Goal: Task Accomplishment & Management: Manage account settings

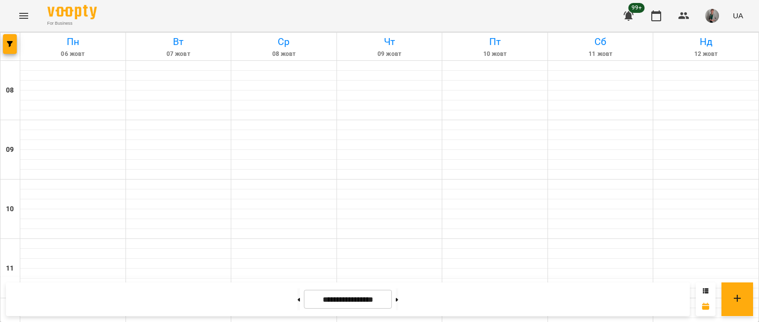
scroll to position [424, 0]
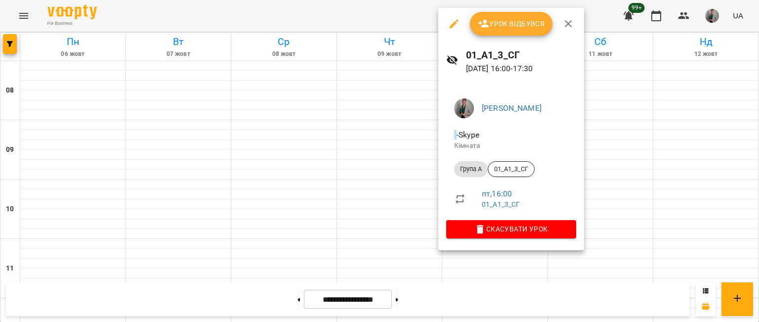
click at [492, 25] on span "Урок відбувся" at bounding box center [511, 24] width 67 height 12
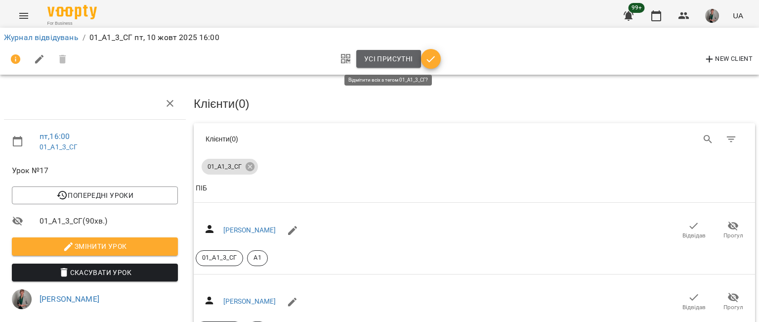
click at [392, 66] on button "Усі присутні" at bounding box center [388, 59] width 65 height 18
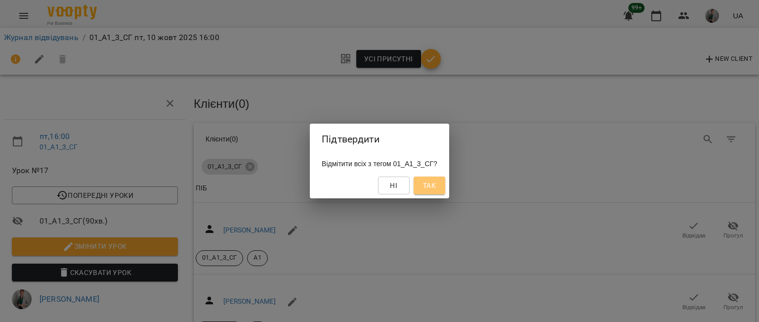
click at [445, 188] on button "Так" at bounding box center [430, 185] width 32 height 18
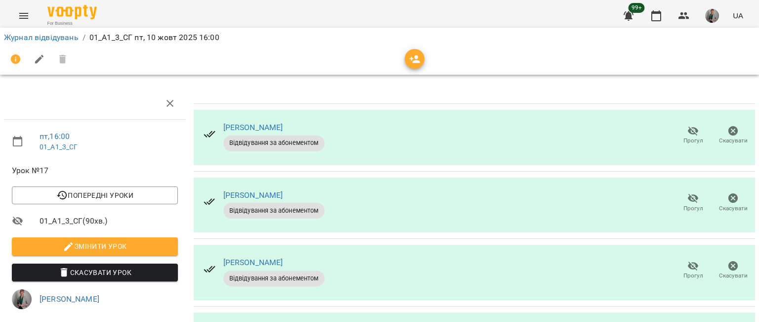
click at [687, 132] on icon "button" at bounding box center [693, 131] width 12 height 12
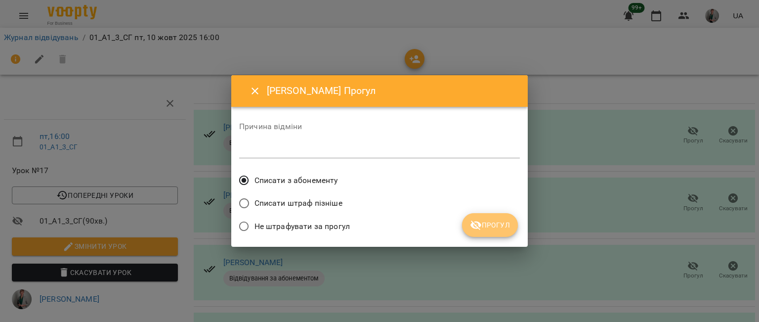
click at [514, 221] on button "Прогул" at bounding box center [490, 225] width 56 height 24
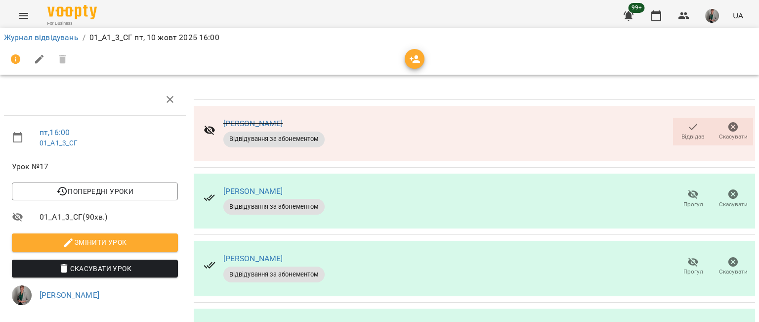
scroll to position [125, 0]
click at [687, 256] on icon "button" at bounding box center [693, 262] width 12 height 12
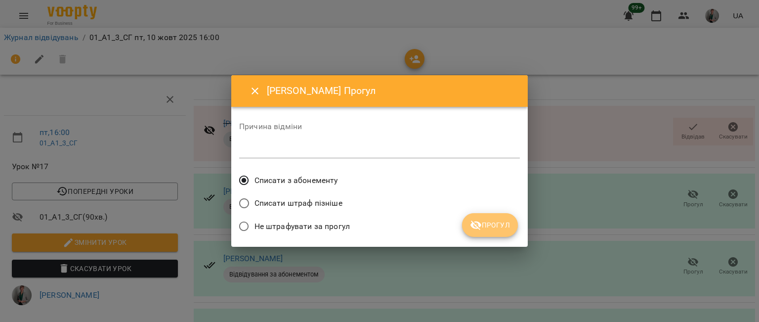
click at [489, 223] on span "Прогул" at bounding box center [490, 225] width 40 height 12
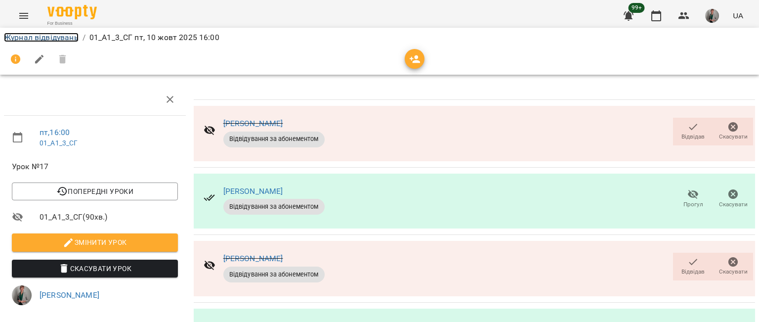
click at [45, 39] on link "Журнал відвідувань" at bounding box center [41, 37] width 75 height 9
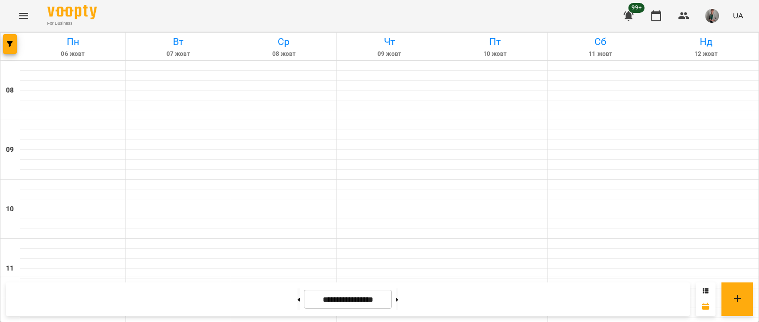
scroll to position [593, 0]
click at [398, 300] on icon at bounding box center [397, 298] width 2 height 3
type input "**********"
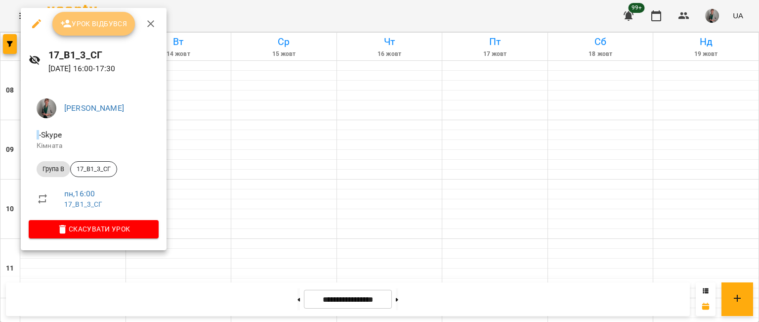
click at [96, 26] on span "Урок відбувся" at bounding box center [93, 24] width 67 height 12
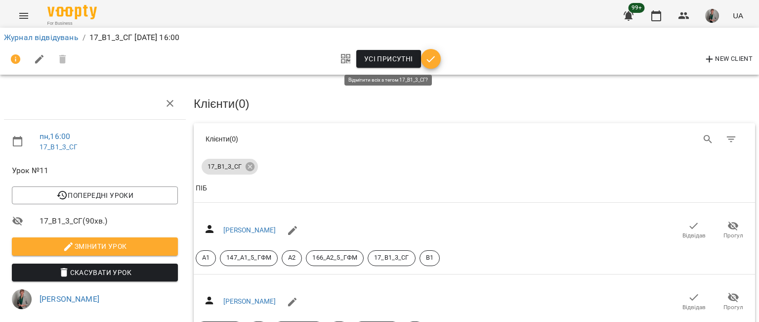
click at [380, 58] on span "Усі присутні" at bounding box center [388, 59] width 49 height 12
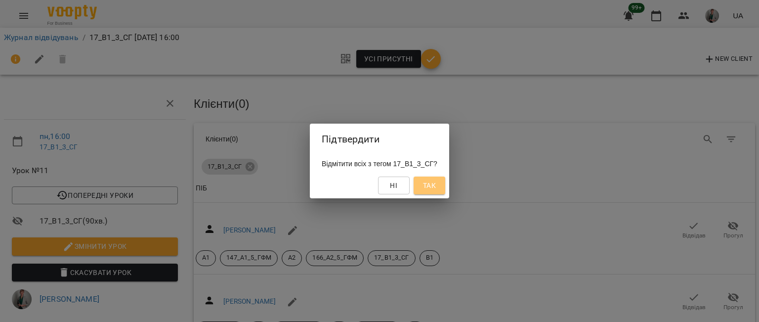
click at [436, 181] on span "Так" at bounding box center [429, 185] width 13 height 12
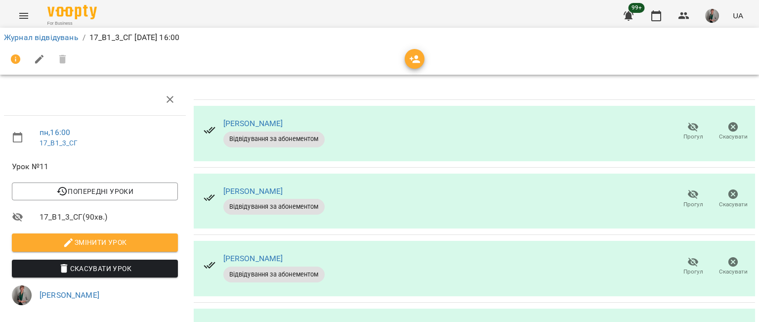
scroll to position [231, 0]
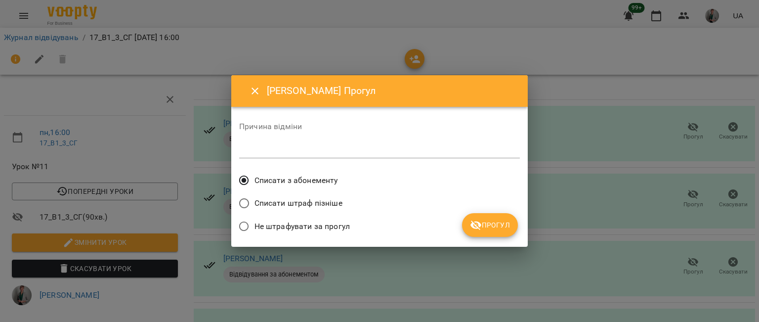
click at [492, 218] on button "Прогул" at bounding box center [490, 225] width 56 height 24
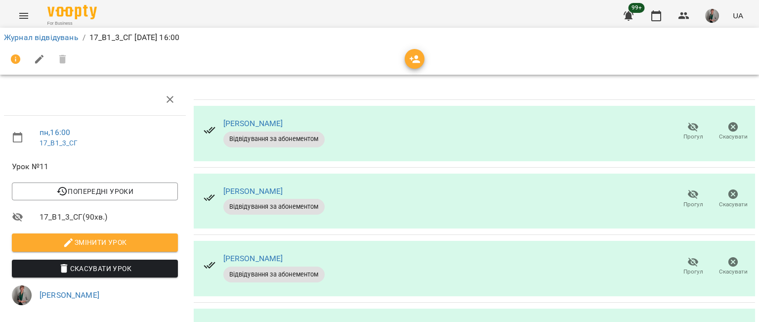
scroll to position [269, 0]
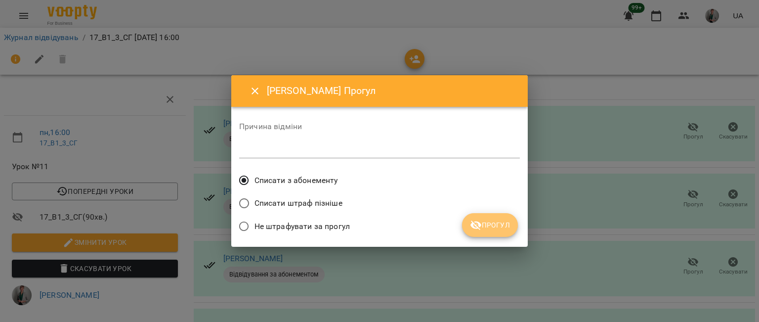
click at [488, 227] on span "Прогул" at bounding box center [490, 225] width 40 height 12
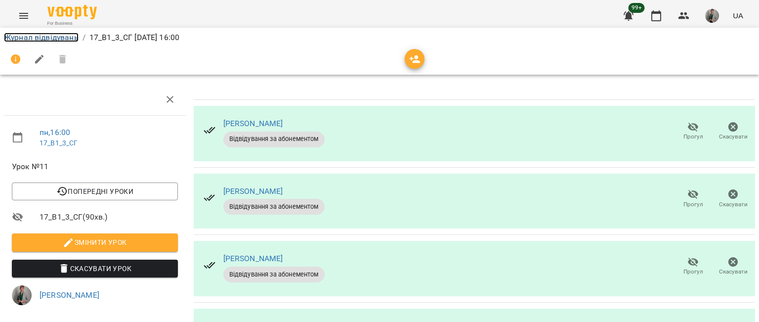
click at [36, 34] on link "Журнал відвідувань" at bounding box center [41, 37] width 75 height 9
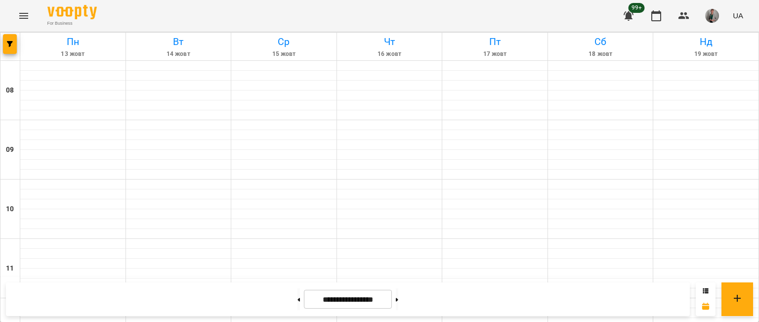
scroll to position [540, 0]
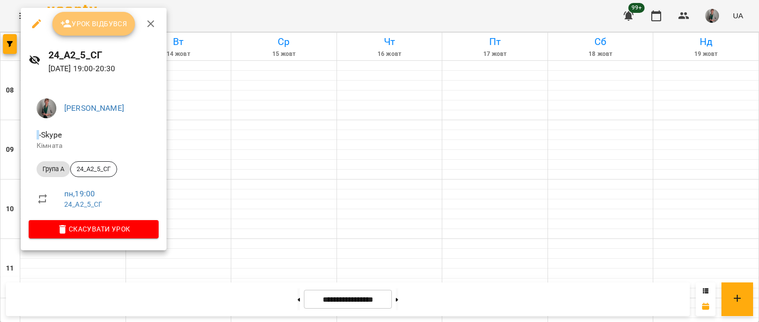
click at [102, 26] on span "Урок відбувся" at bounding box center [93, 24] width 67 height 12
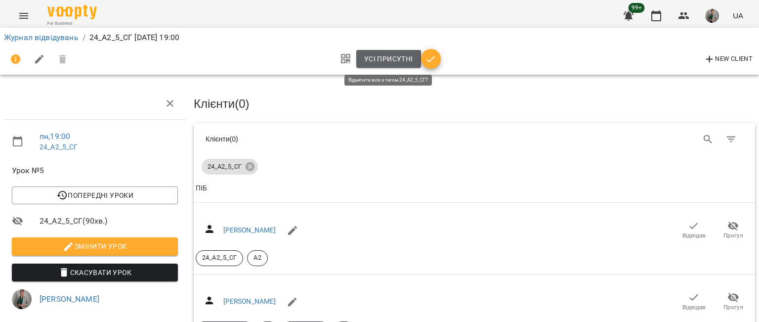
click at [367, 60] on span "Усі присутні" at bounding box center [388, 59] width 49 height 12
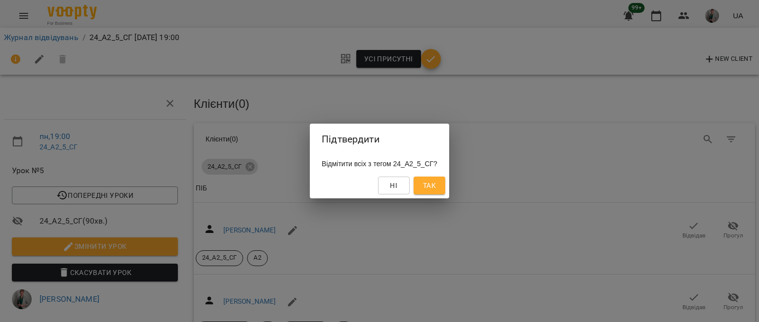
click at [436, 190] on span "Так" at bounding box center [429, 185] width 13 height 12
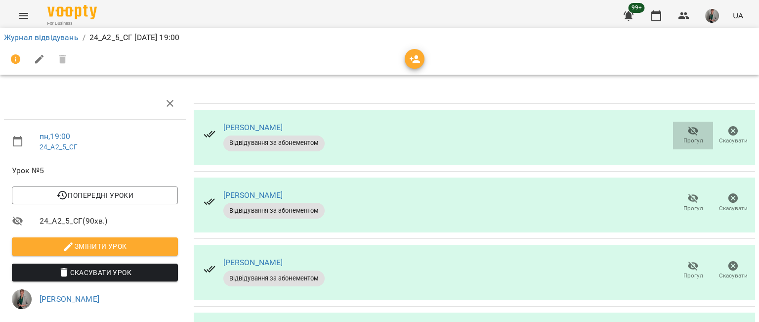
click at [690, 135] on icon "button" at bounding box center [693, 131] width 12 height 12
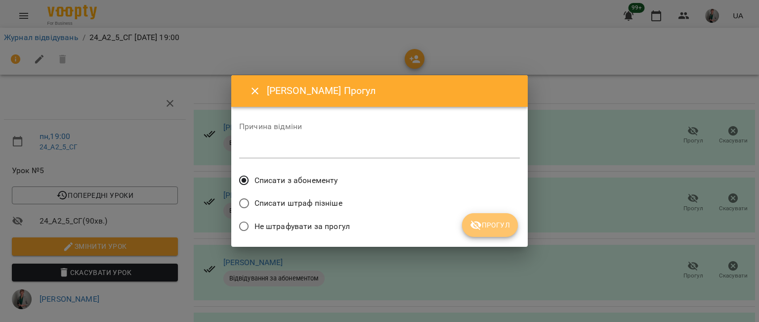
click at [485, 228] on span "Прогул" at bounding box center [490, 225] width 40 height 12
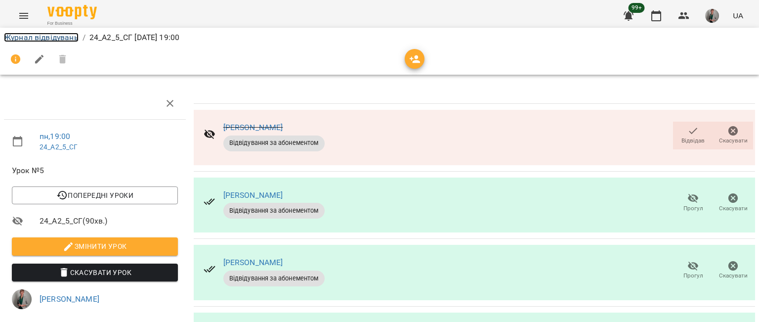
click at [61, 37] on link "Журнал відвідувань" at bounding box center [41, 37] width 75 height 9
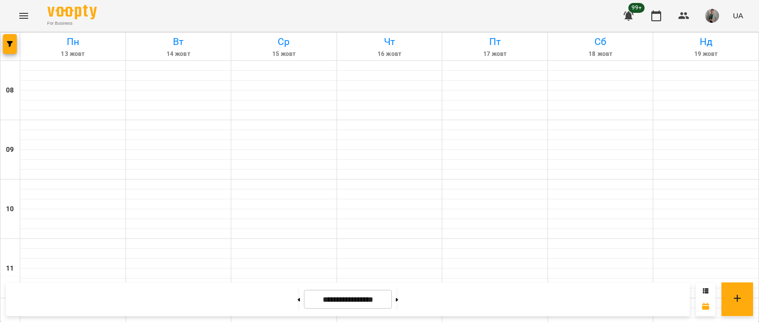
scroll to position [516, 0]
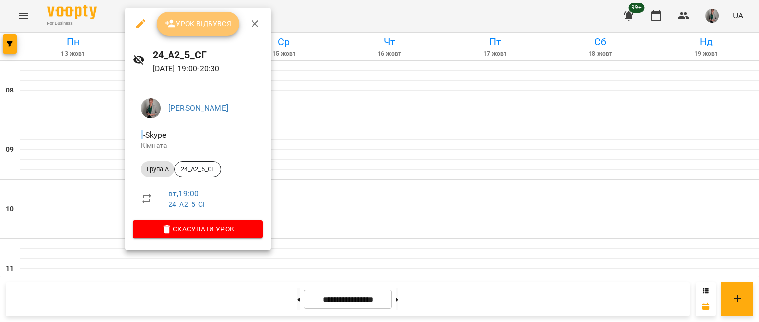
click at [197, 29] on span "Урок відбувся" at bounding box center [198, 24] width 67 height 12
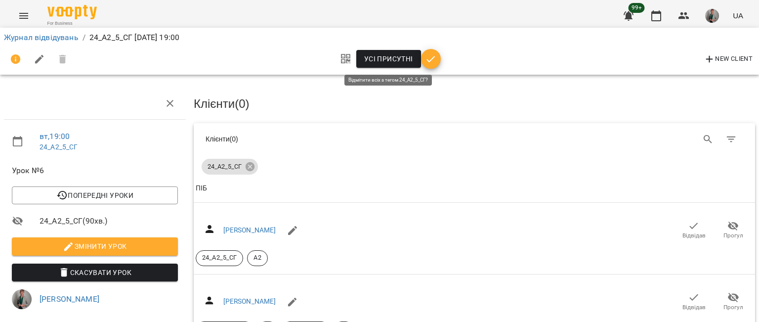
click at [393, 57] on span "Усі присутні" at bounding box center [388, 59] width 49 height 12
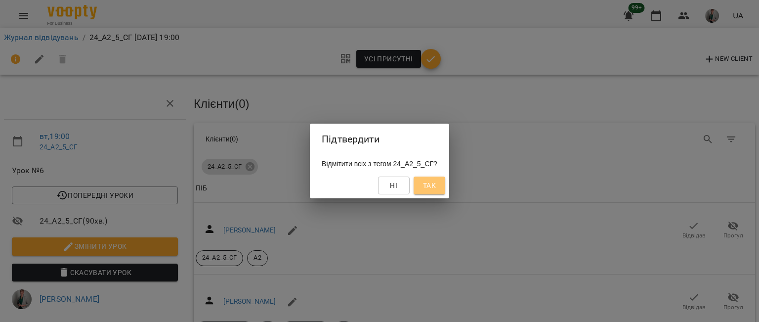
click at [436, 182] on span "Так" at bounding box center [429, 185] width 13 height 12
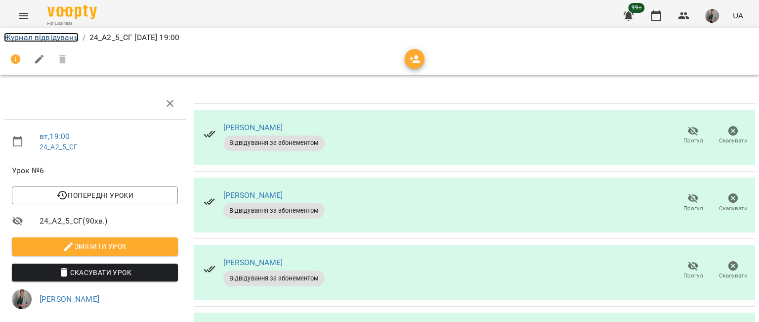
click at [43, 40] on link "Журнал відвідувань" at bounding box center [41, 37] width 75 height 9
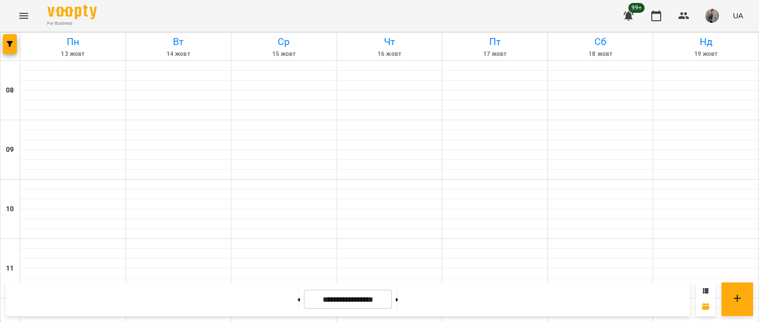
scroll to position [455, 0]
